Goal: Information Seeking & Learning: Learn about a topic

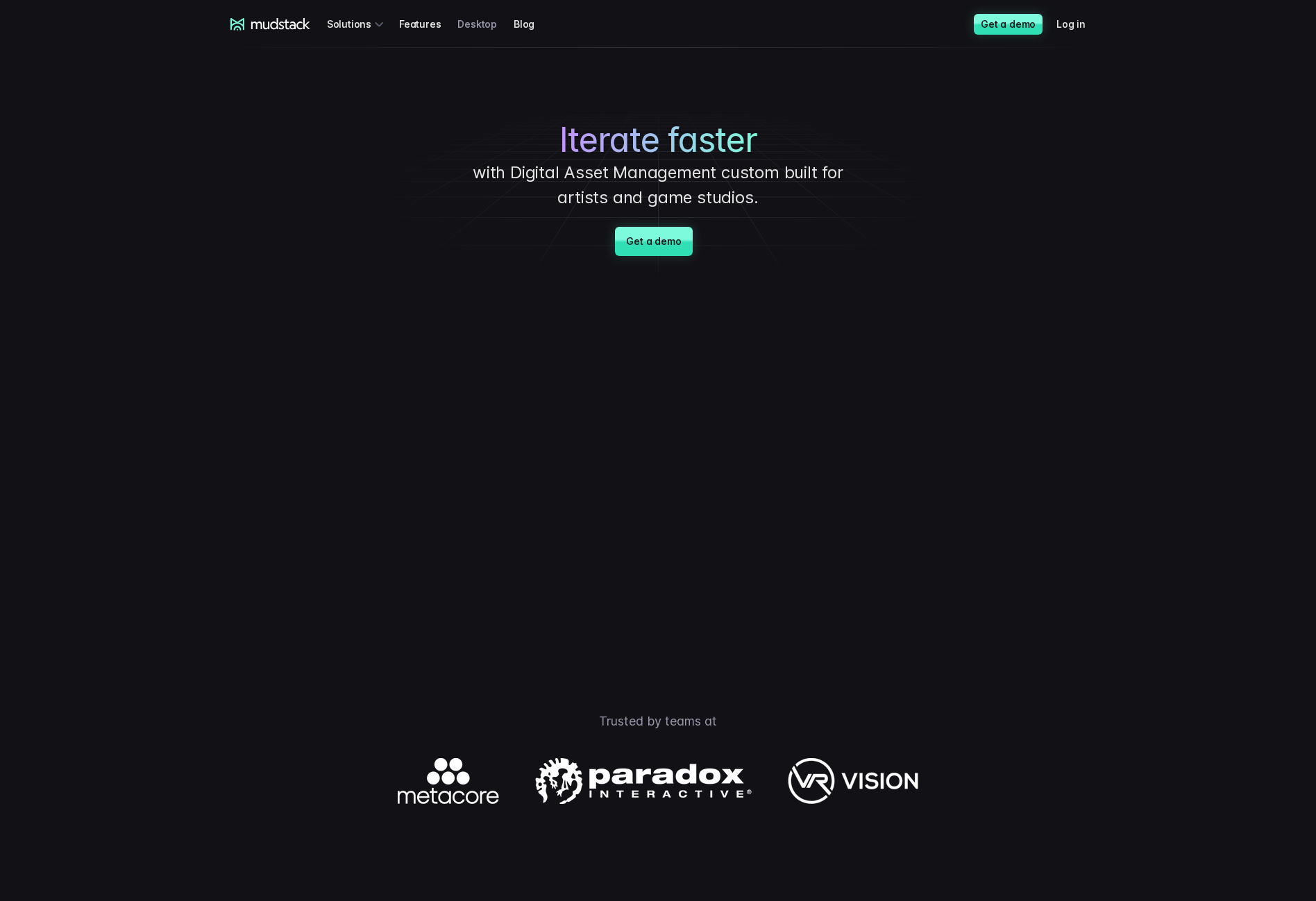
click at [457, 18] on link "Desktop" at bounding box center [485, 24] width 56 height 26
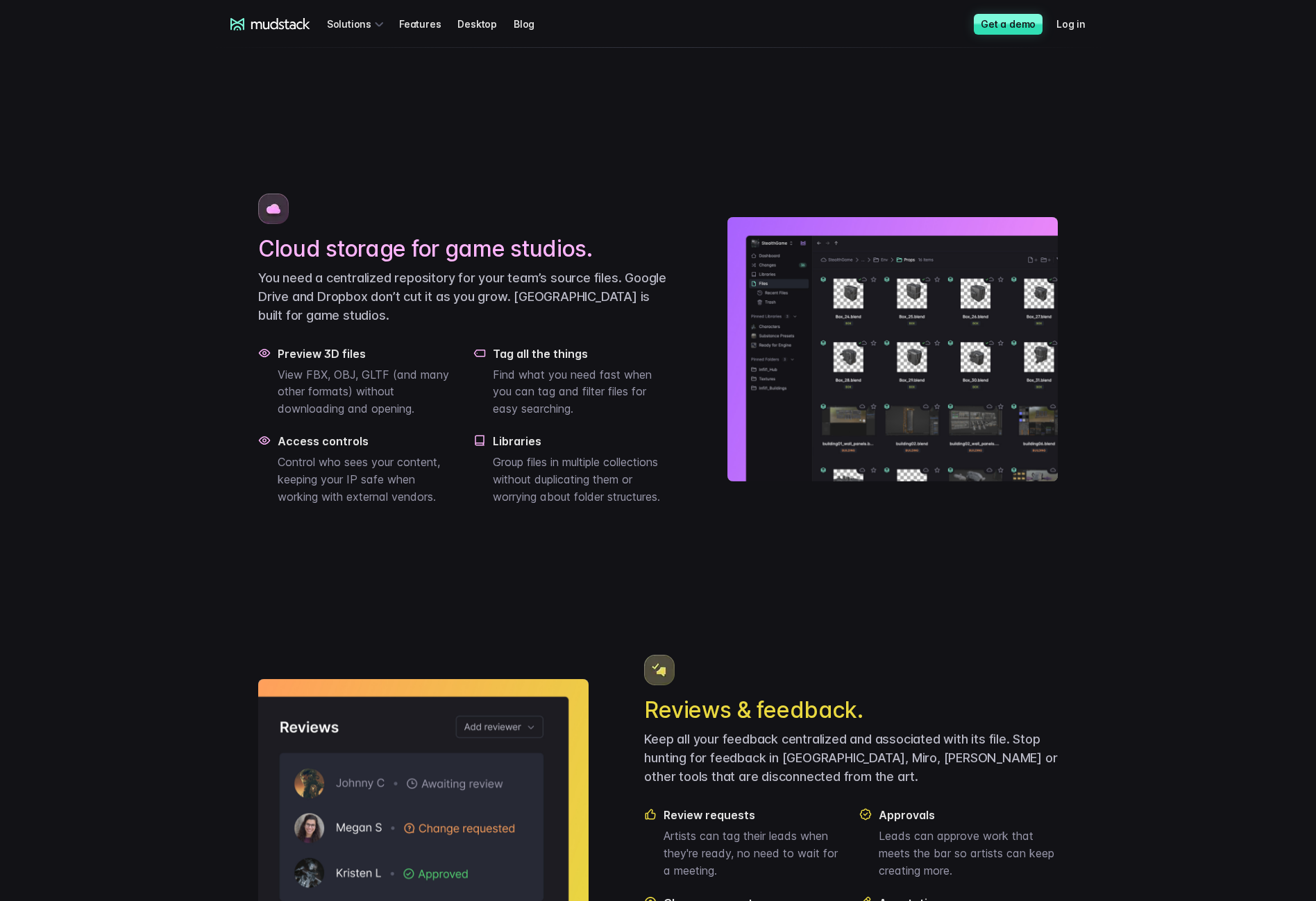
scroll to position [877, 0]
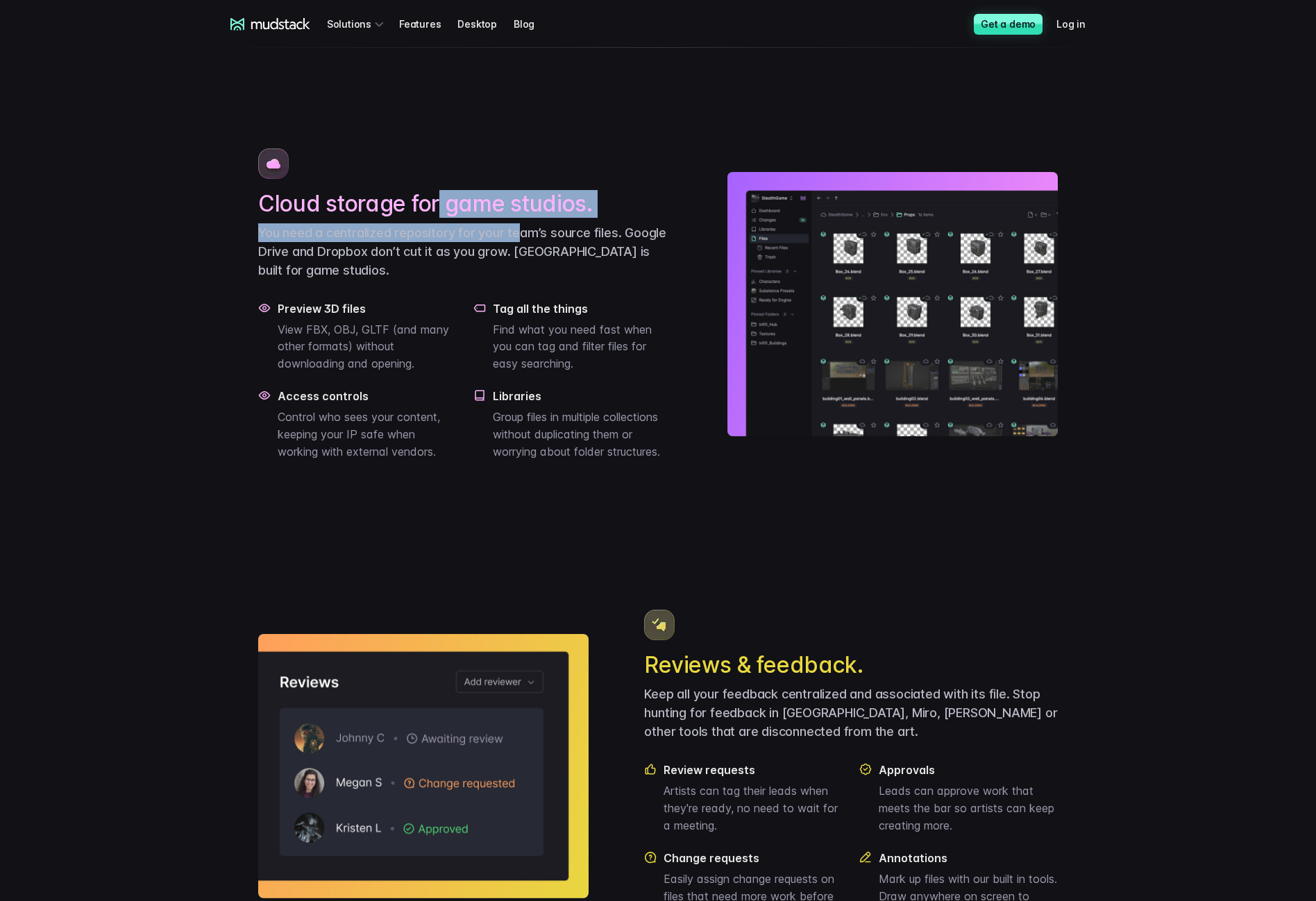
drag, startPoint x: 482, startPoint y: 268, endPoint x: 536, endPoint y: 285, distance: 56.6
click at [533, 284] on div "Cloud storage for game studios. You need a centralized repository for your team…" at bounding box center [465, 305] width 414 height 312
click at [536, 279] on p "You need a centralized repository for your team’s source files. Google Drive an…" at bounding box center [465, 251] width 414 height 56
drag, startPoint x: 562, startPoint y: 261, endPoint x: 455, endPoint y: 291, distance: 111.1
click at [476, 285] on div "Cloud storage for game studios. You need a centralized repository for your team…" at bounding box center [465, 305] width 414 height 312
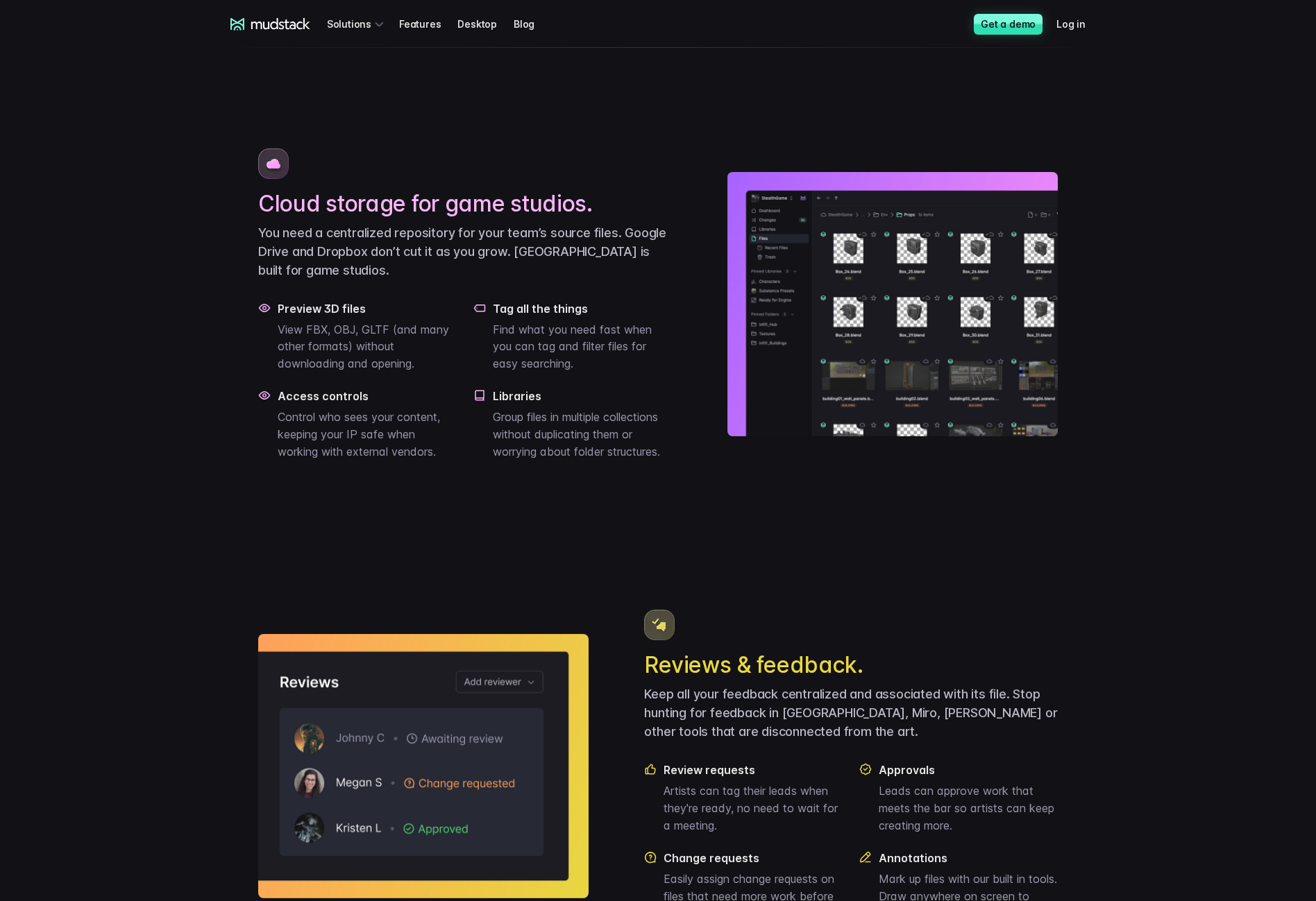
click at [453, 279] on p "You need a centralized repository for your team’s source files. Google Drive an…" at bounding box center [465, 251] width 414 height 56
drag, startPoint x: 334, startPoint y: 390, endPoint x: 360, endPoint y: 417, distance: 37.5
click at [355, 373] on p "View FBX, OBJ, GLTF (and many other formats) without downloading and opening." at bounding box center [366, 346] width 179 height 51
click at [360, 373] on p "View FBX, OBJ, GLTF (and many other formats) without downloading and opening." at bounding box center [366, 346] width 179 height 51
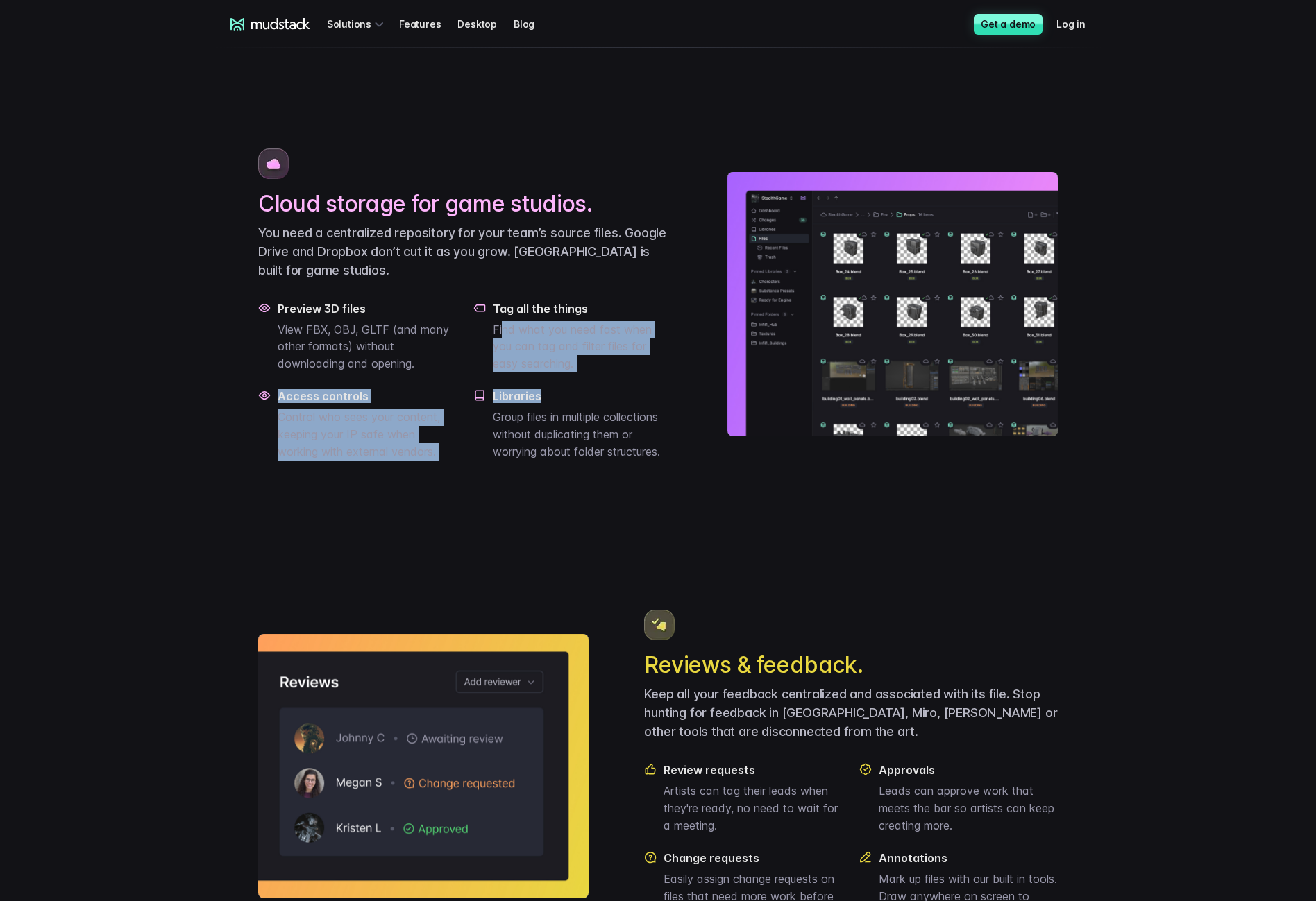
drag, startPoint x: 548, startPoint y: 425, endPoint x: 557, endPoint y: 434, distance: 12.7
click at [556, 433] on div "Preview 3D files View FBX, OBJ, GLTF (and many other formats) without downloadi…" at bounding box center [465, 381] width 414 height 159
click at [557, 403] on h4 "Libraries" at bounding box center [582, 396] width 179 height 14
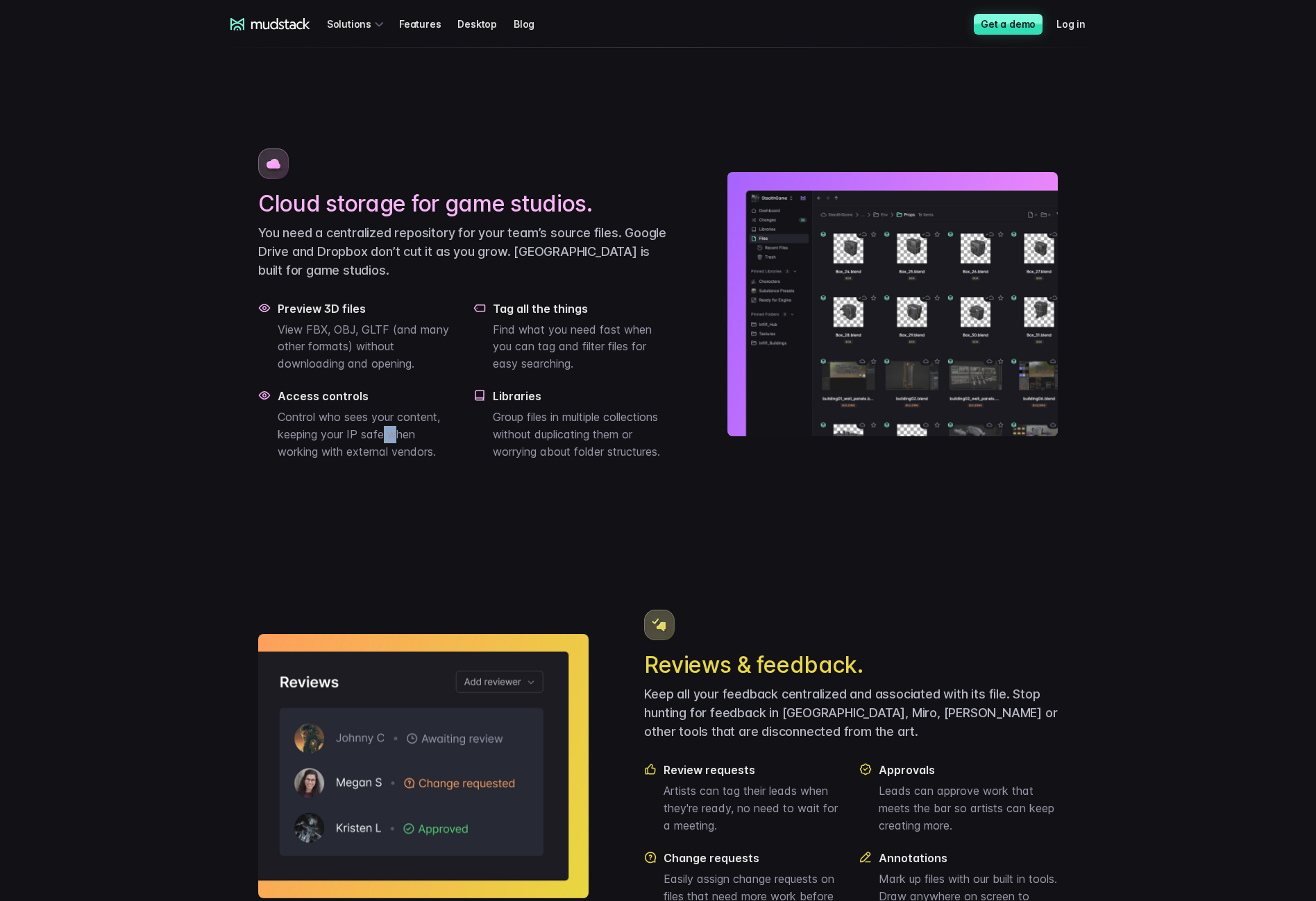
drag, startPoint x: 387, startPoint y: 480, endPoint x: 399, endPoint y: 485, distance: 13.0
click at [397, 460] on p "Control who sees your content, keeping your IP safe when working with external …" at bounding box center [366, 434] width 179 height 51
click at [399, 460] on p "Control who sees your content, keeping your IP safe when working with external …" at bounding box center [366, 434] width 179 height 51
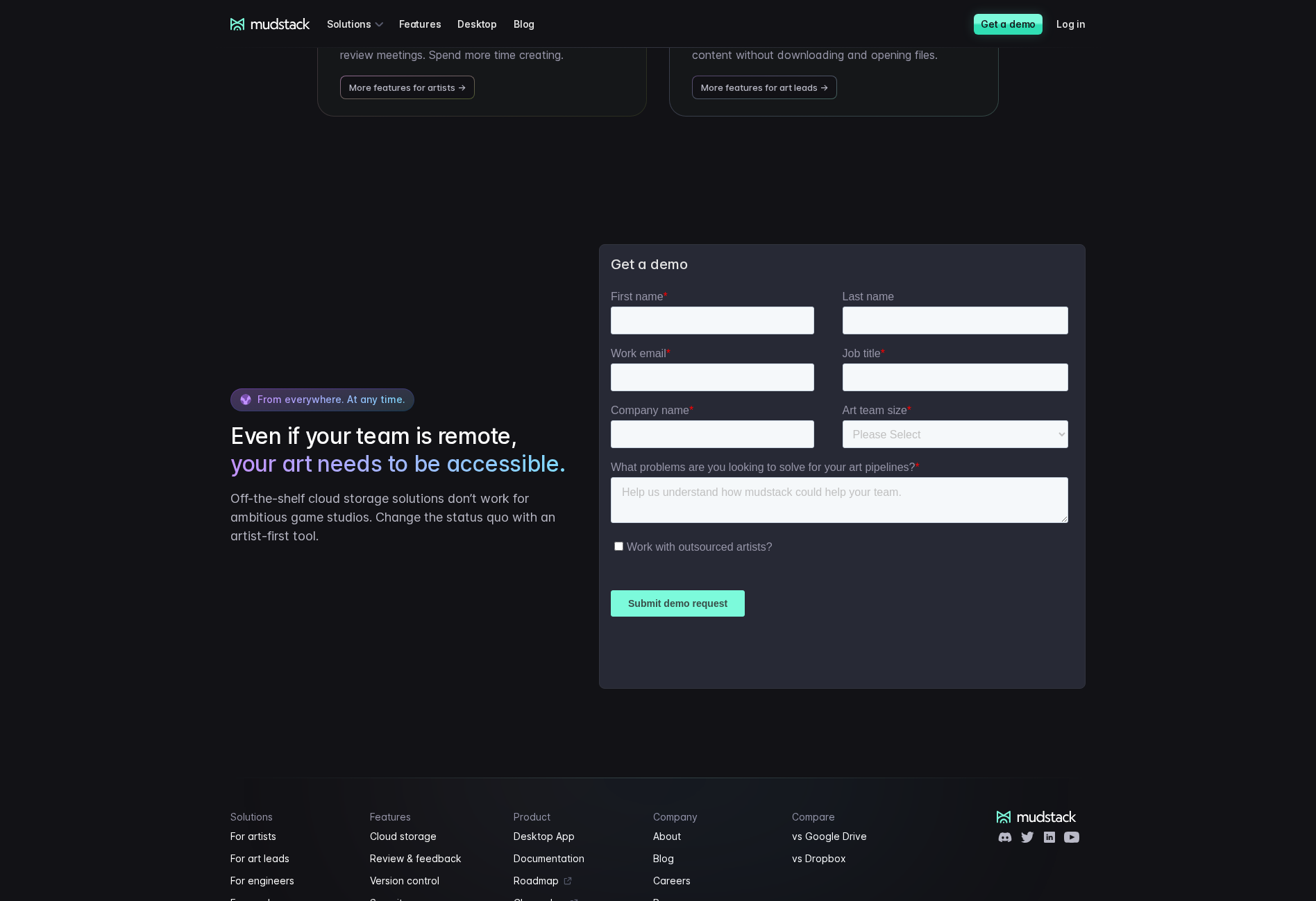
scroll to position [3169, 0]
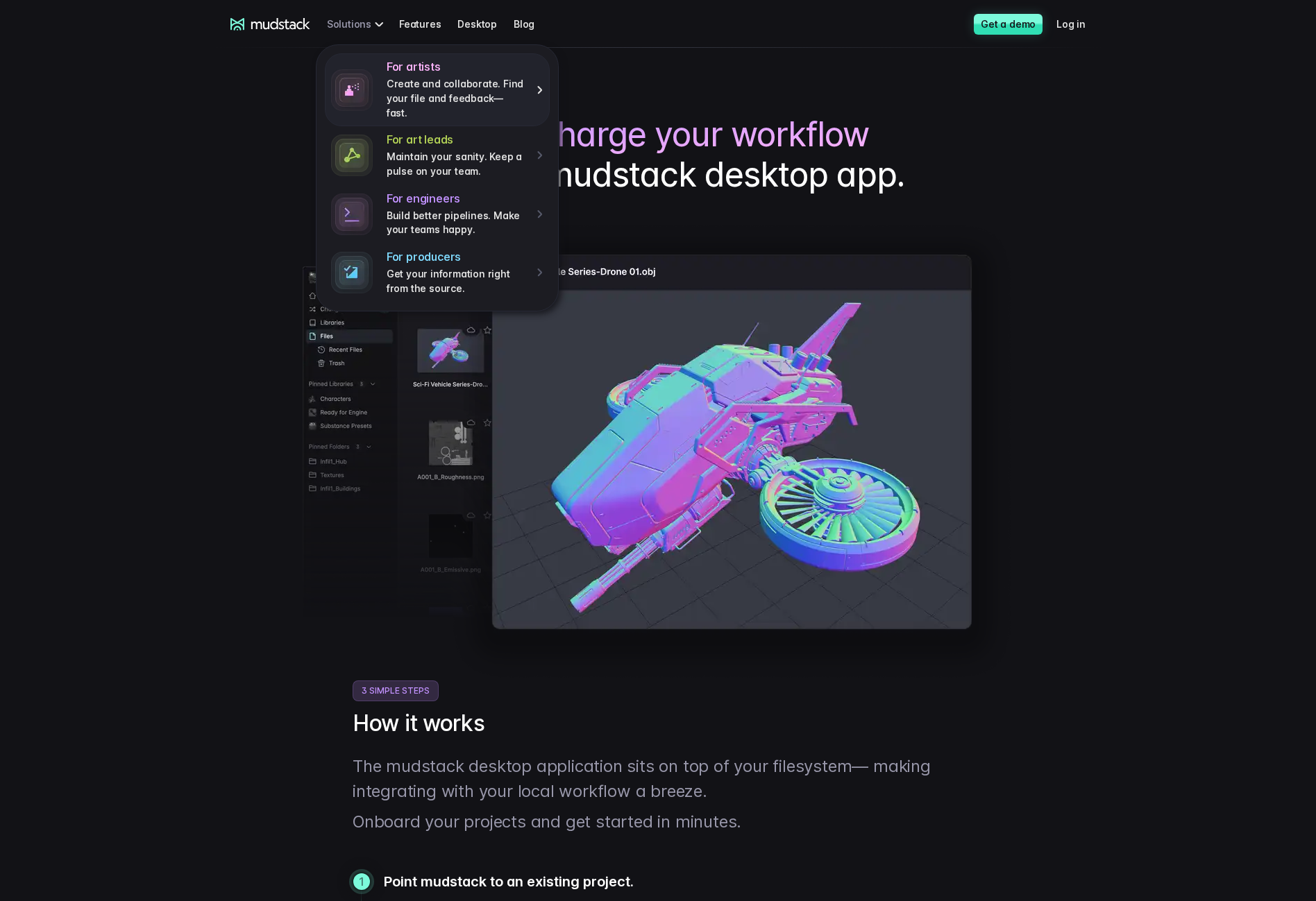
click at [423, 63] on h4 "For artists" at bounding box center [456, 66] width 140 height 14
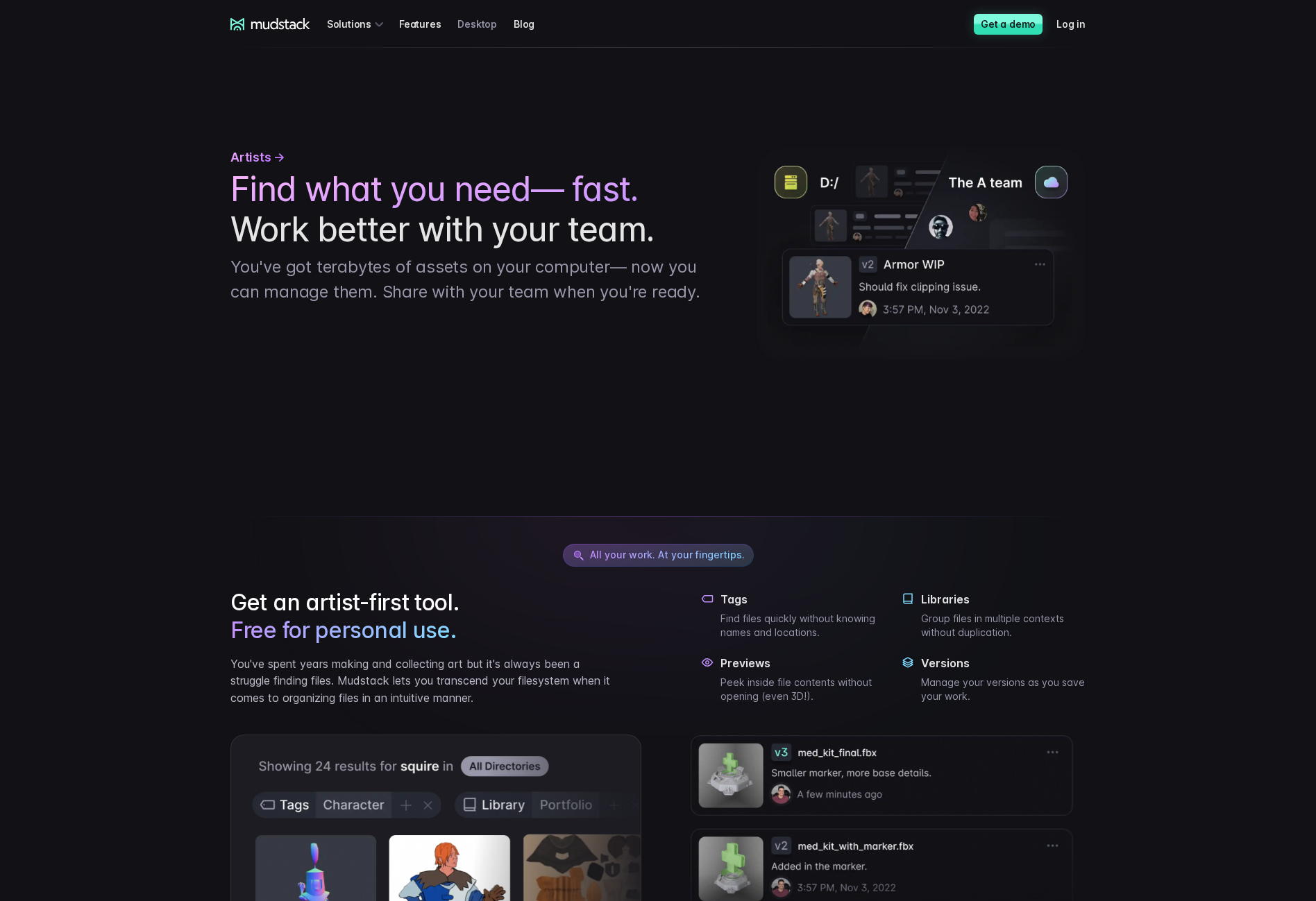
click at [471, 29] on link "Desktop" at bounding box center [485, 24] width 56 height 26
